Goal: Contribute content

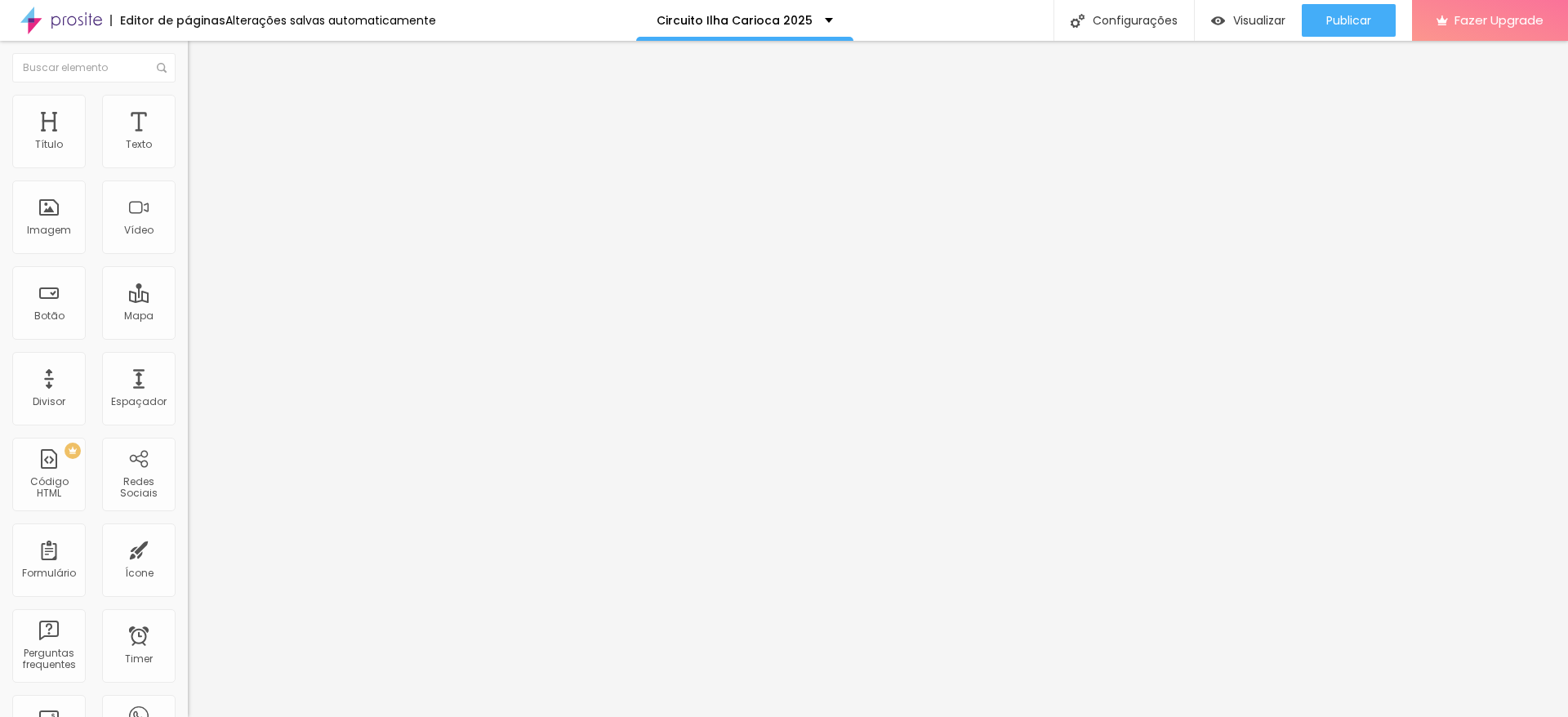
scroll to position [1, 0]
drag, startPoint x: 72, startPoint y: 195, endPoint x: 2, endPoint y: 195, distance: 70.0
click at [188, 195] on div "Texto Banlek Alinhamento [GEOGRAPHIC_DATA] Link URL [URL][DOMAIN_NAME] Abrir em…" at bounding box center [282, 246] width 188 height 238
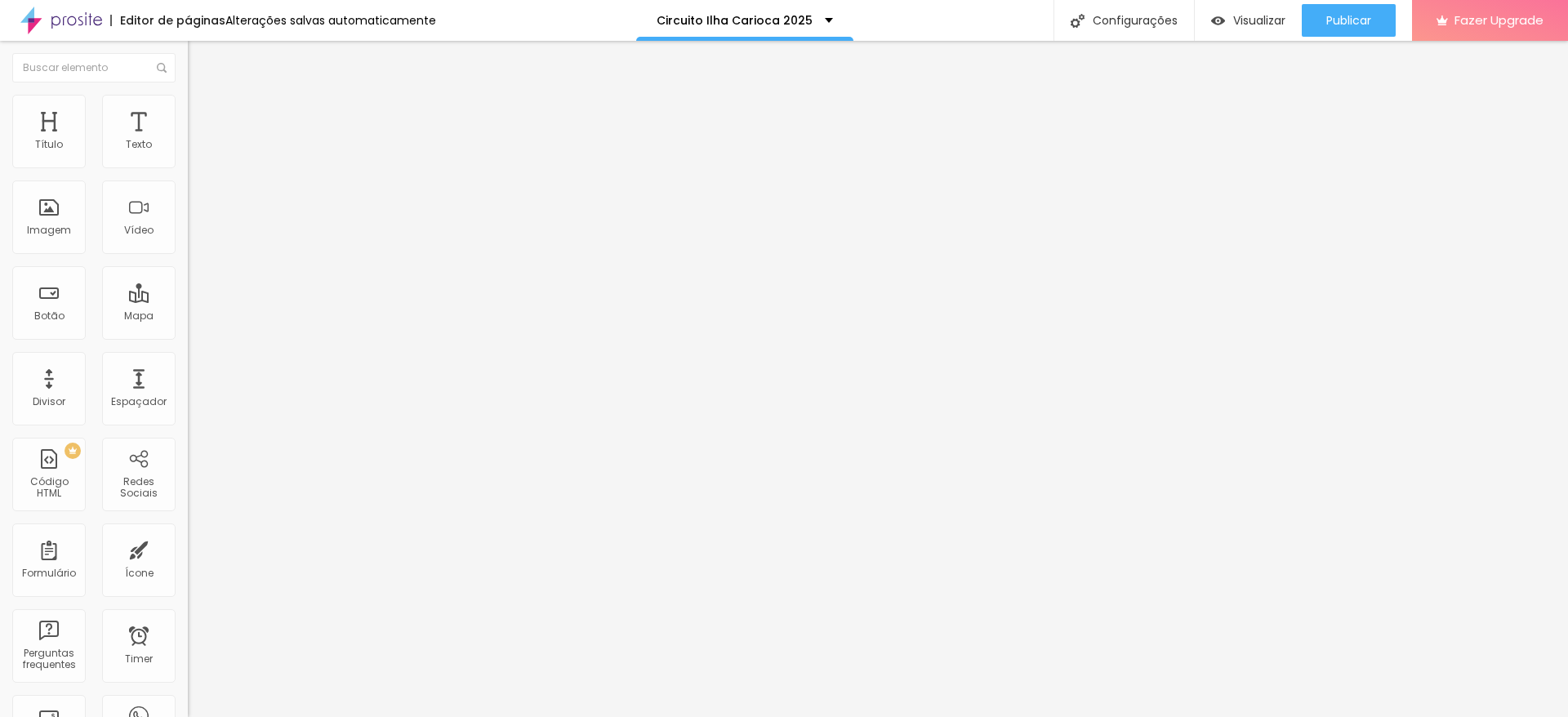
scroll to position [1, 0]
drag, startPoint x: 91, startPoint y: 175, endPoint x: 2, endPoint y: 196, distance: 91.4
click at [188, 196] on div "Texto Banlek Alinhamento [GEOGRAPHIC_DATA] Link URL [URL][DOMAIN_NAME] Abrir em…" at bounding box center [282, 246] width 188 height 238
type input "Fotto"
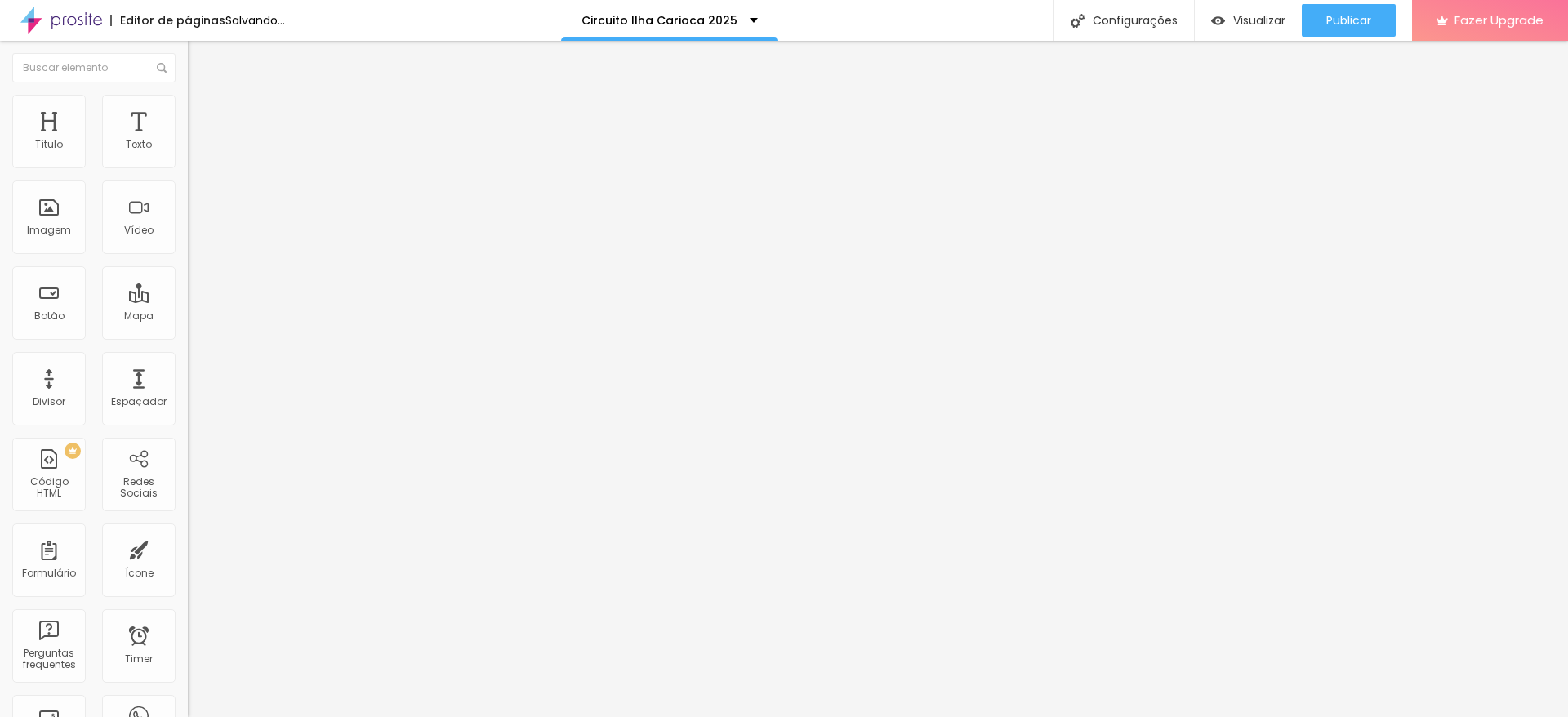
click at [188, 351] on div "URL [URL][DOMAIN_NAME]" at bounding box center [282, 331] width 188 height 40
paste input "[URL][DOMAIN_NAME]"
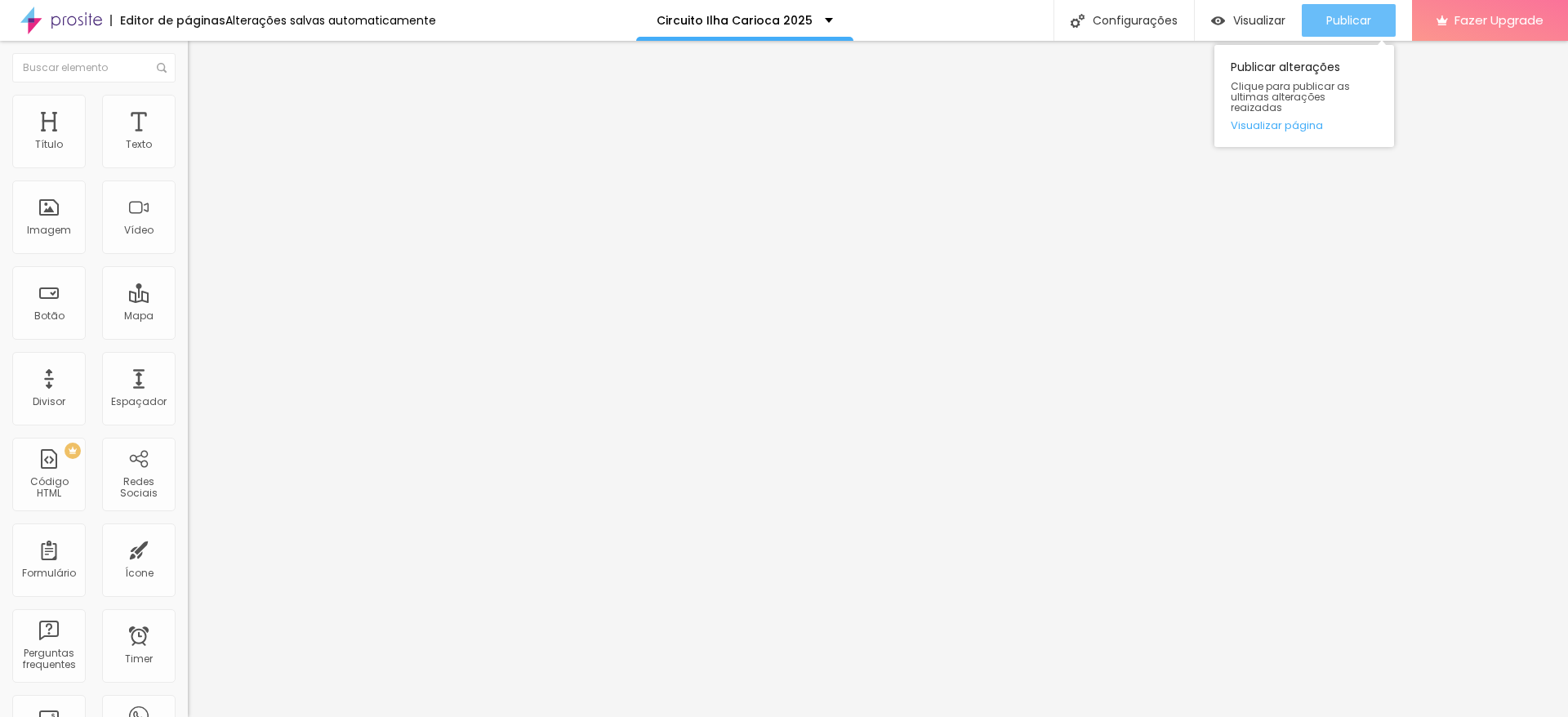
type input "[URL][DOMAIN_NAME]"
click at [1337, 8] on div "Publicar" at bounding box center [1349, 20] width 45 height 33
click at [1351, 16] on span "Publicar" at bounding box center [1349, 20] width 45 height 13
click at [188, 141] on span "Trocar imagem" at bounding box center [232, 133] width 89 height 13
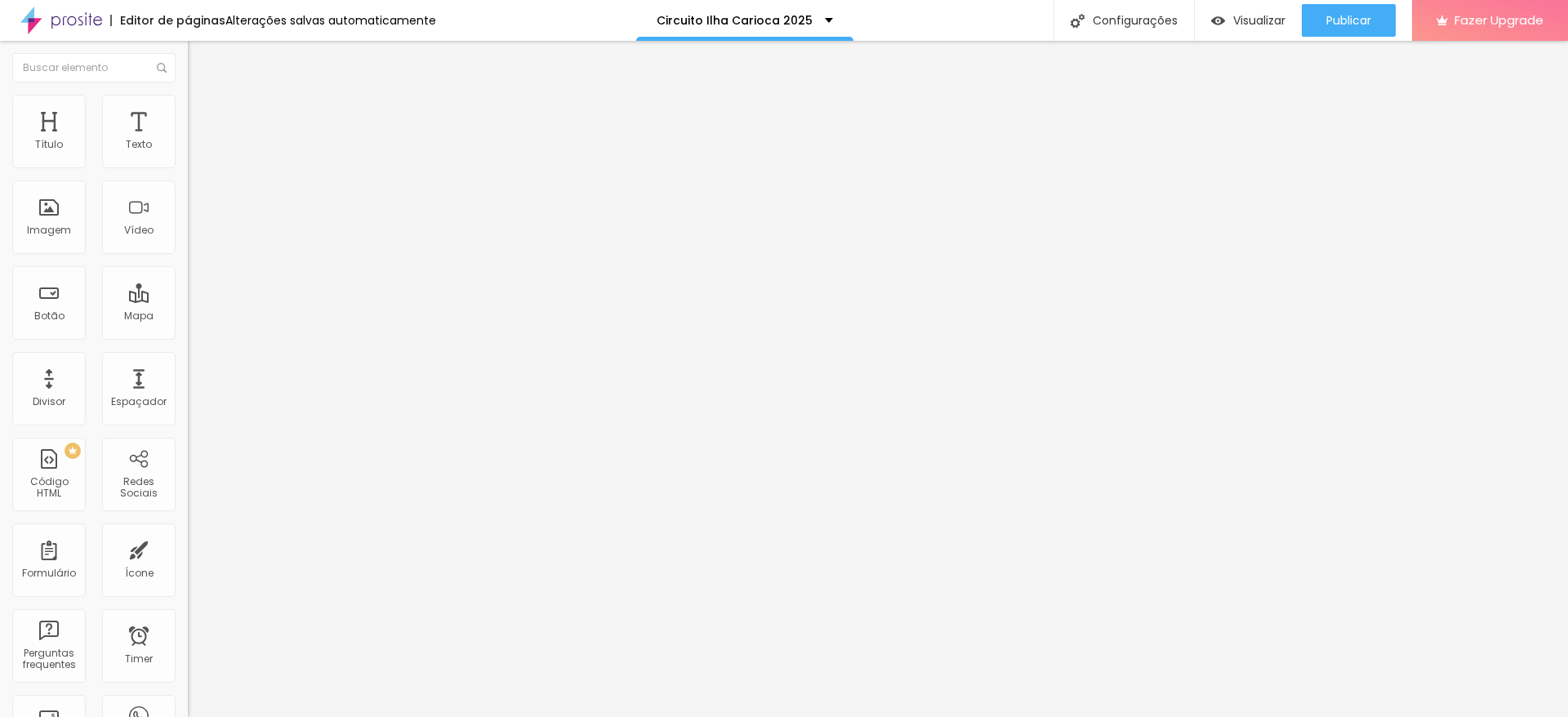
click at [1347, 31] on div "Publicar" at bounding box center [1349, 20] width 45 height 33
click at [1335, 13] on span "Publicar" at bounding box center [1349, 20] width 45 height 13
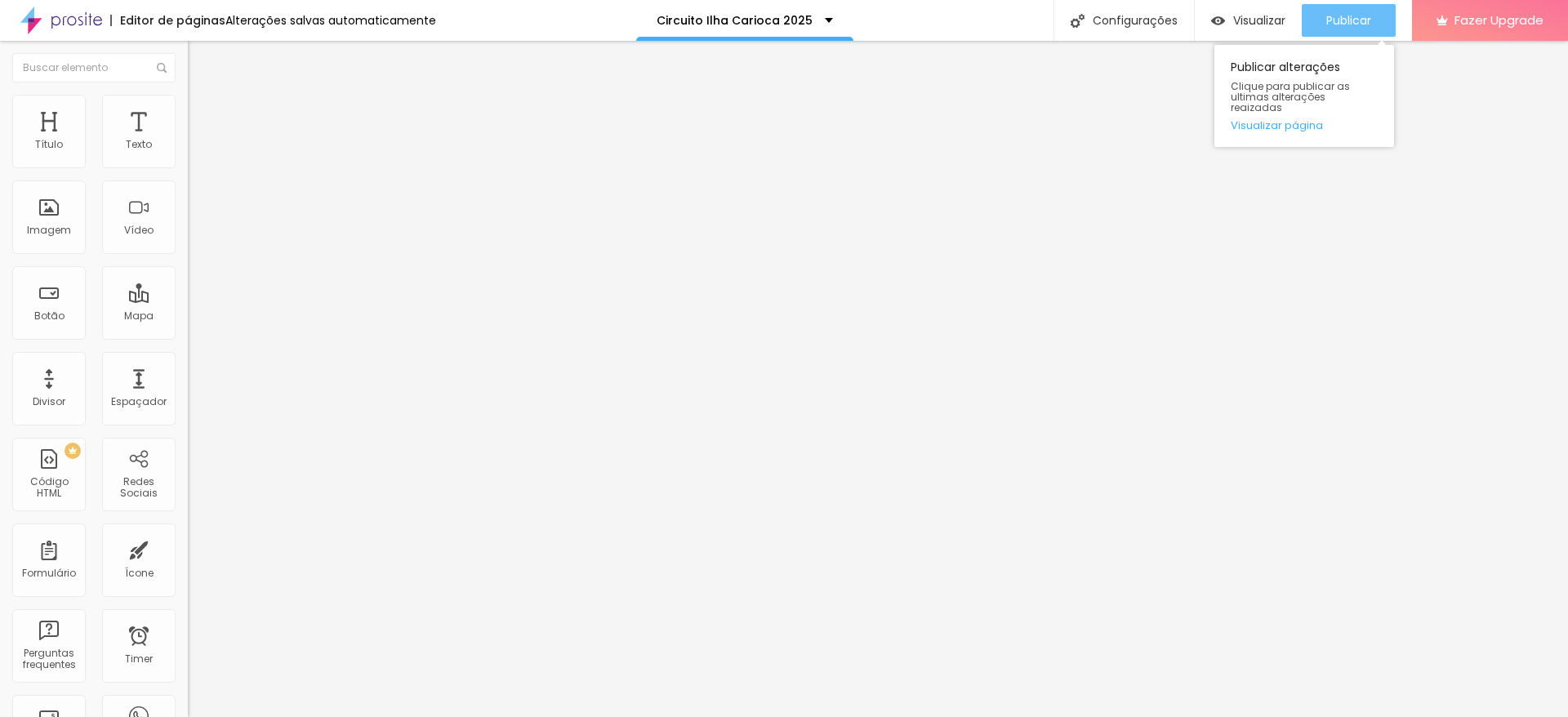
click at [1337, 16] on span "Publicar" at bounding box center [1349, 20] width 45 height 13
